Goal: Information Seeking & Learning: Learn about a topic

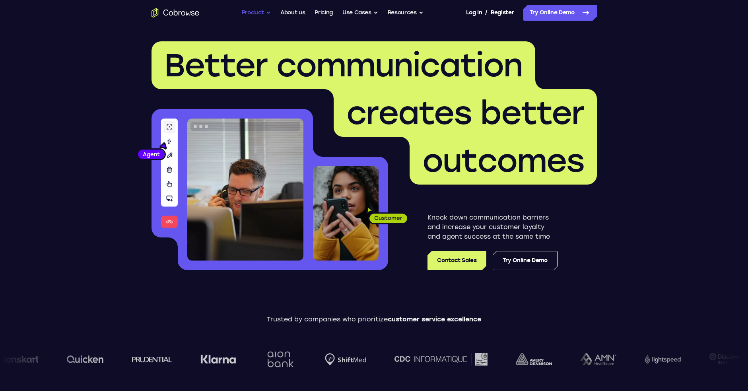
click at [252, 13] on button "Product" at bounding box center [256, 13] width 29 height 16
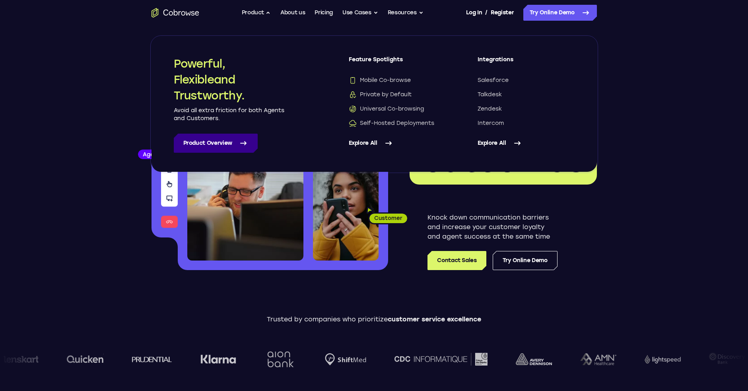
click at [193, 143] on link "Product Overview" at bounding box center [216, 143] width 84 height 19
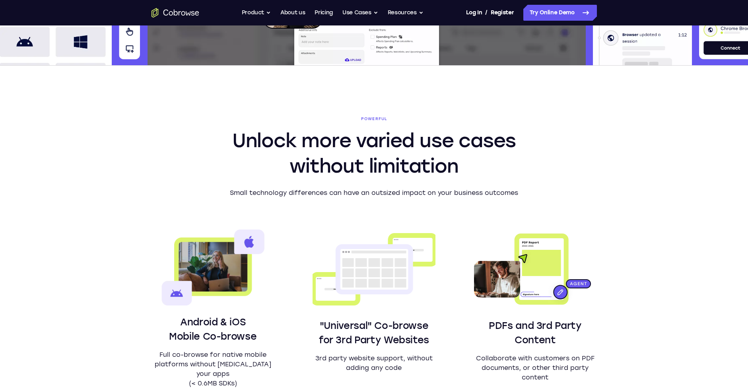
scroll to position [358, 0]
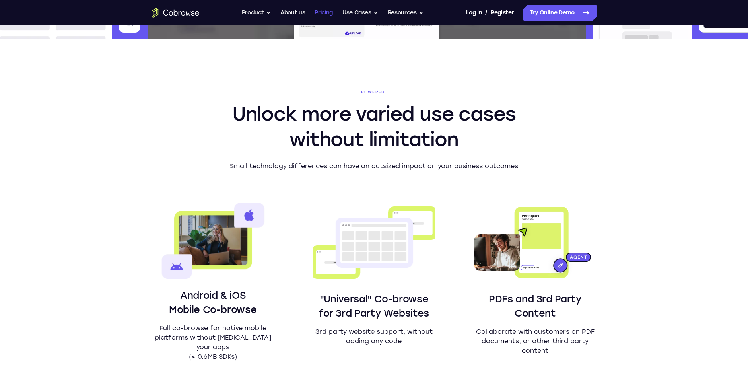
click at [320, 12] on link "Pricing" at bounding box center [324, 13] width 18 height 16
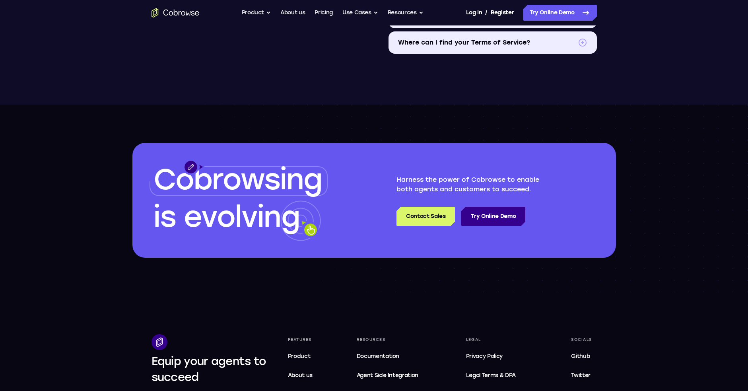
scroll to position [1330, 0]
